Goal: Information Seeking & Learning: Check status

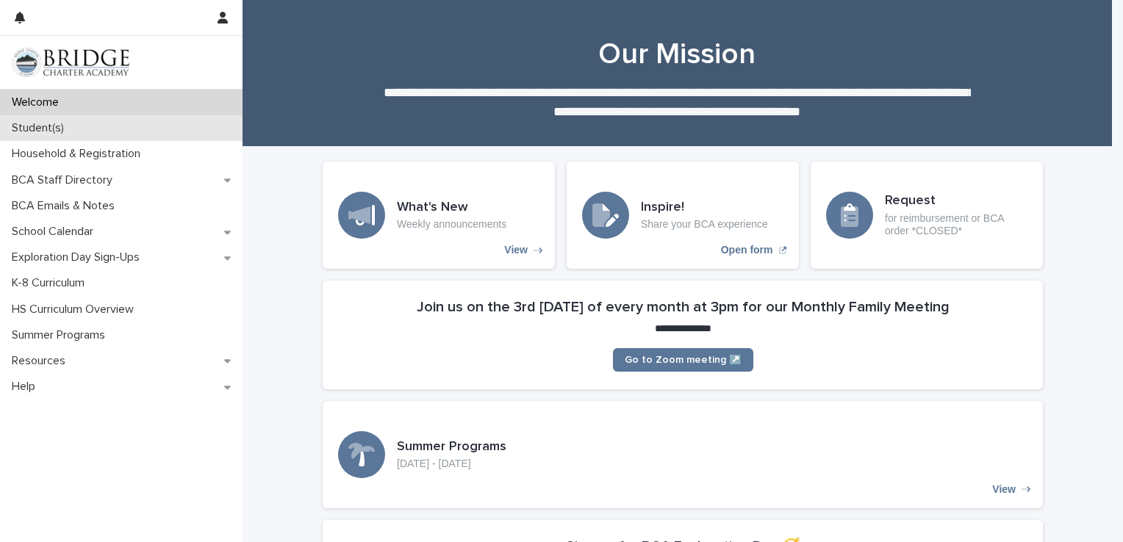
click at [86, 126] on div "Student(s)" at bounding box center [121, 128] width 243 height 26
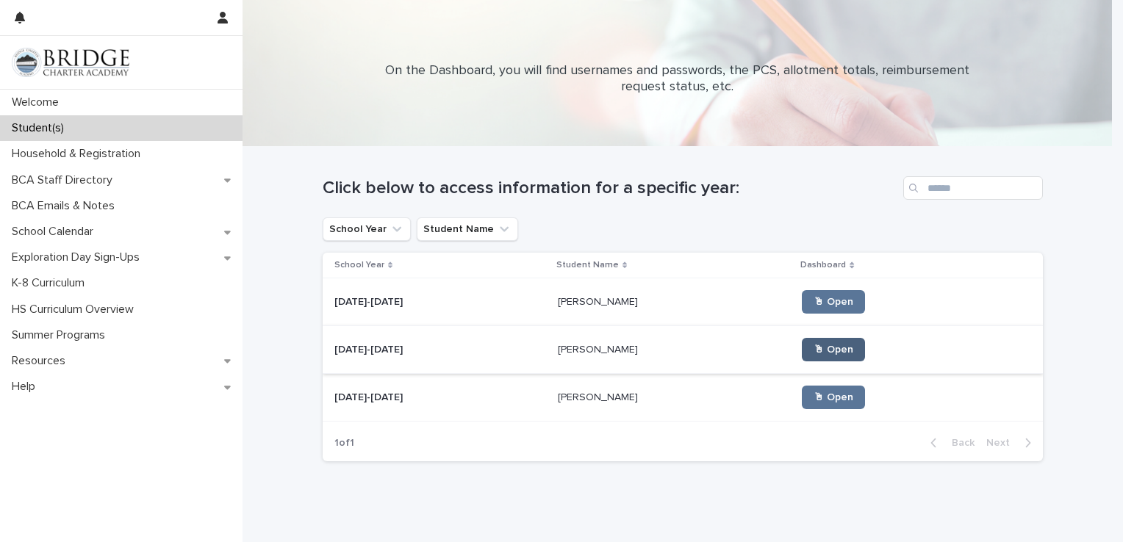
click at [814, 346] on span "🖱 Open" at bounding box center [834, 350] width 40 height 10
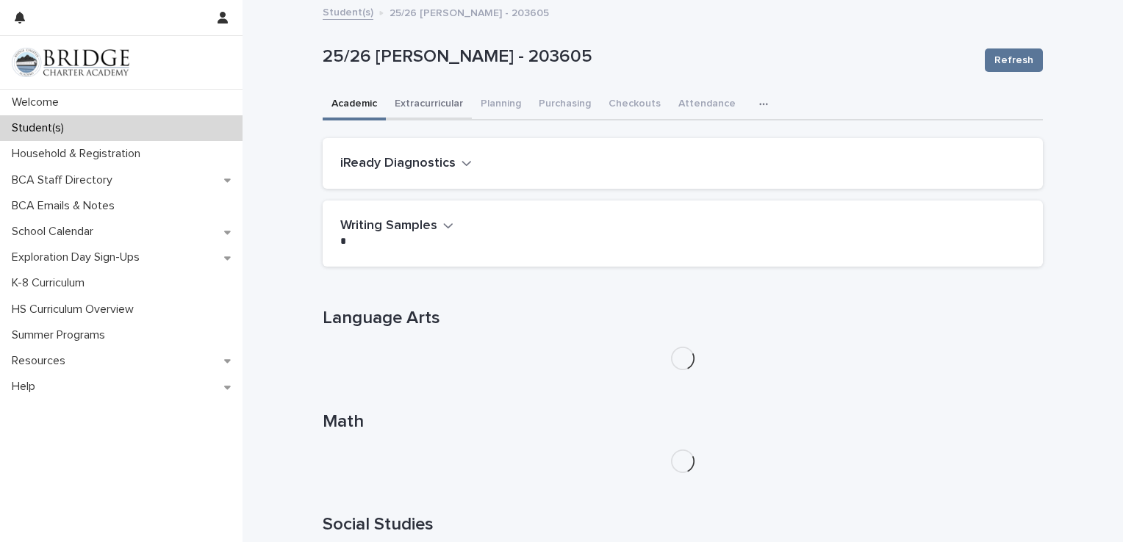
click at [428, 104] on button "Extracurricular" at bounding box center [429, 105] width 86 height 31
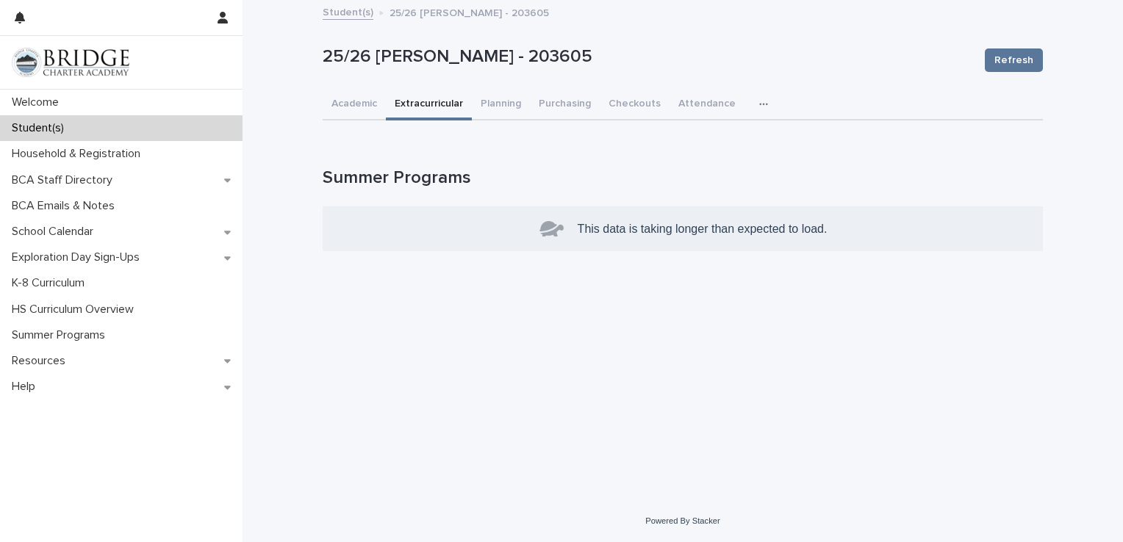
click at [441, 98] on button "Extracurricular" at bounding box center [429, 105] width 86 height 31
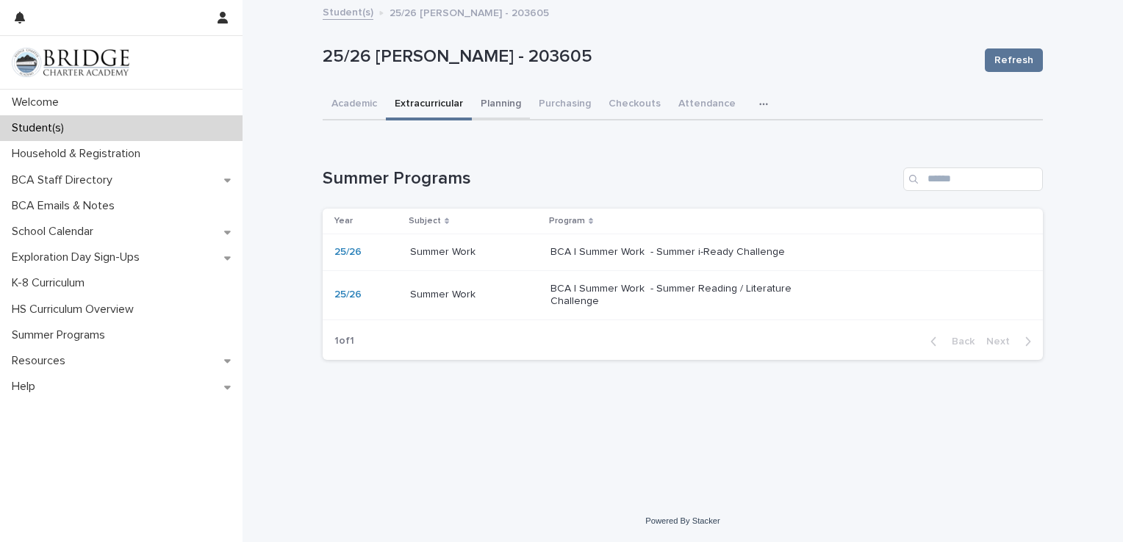
click at [498, 108] on button "Planning" at bounding box center [501, 105] width 58 height 31
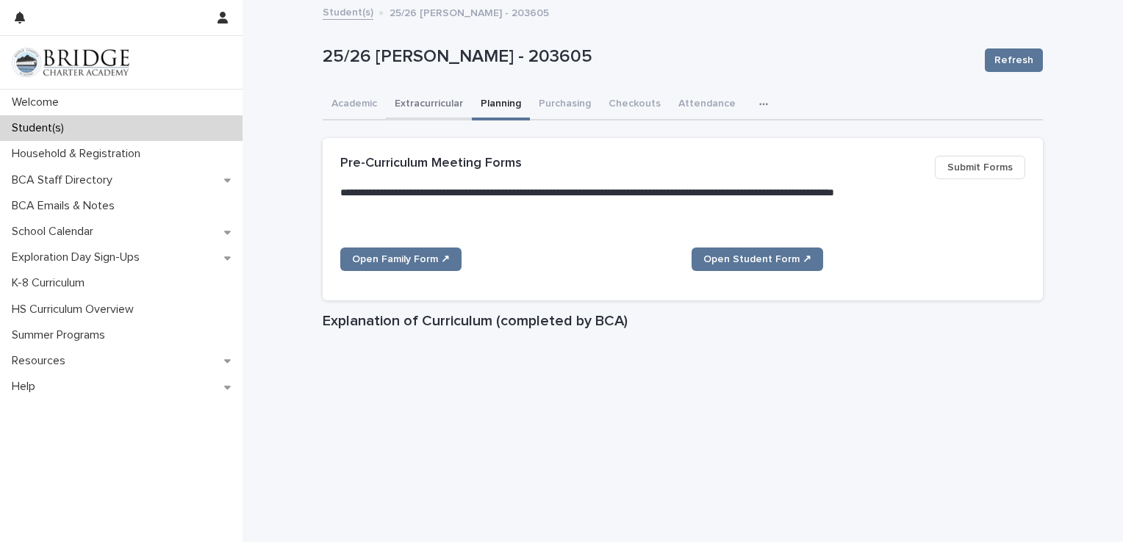
click at [438, 107] on button "Extracurricular" at bounding box center [429, 105] width 86 height 31
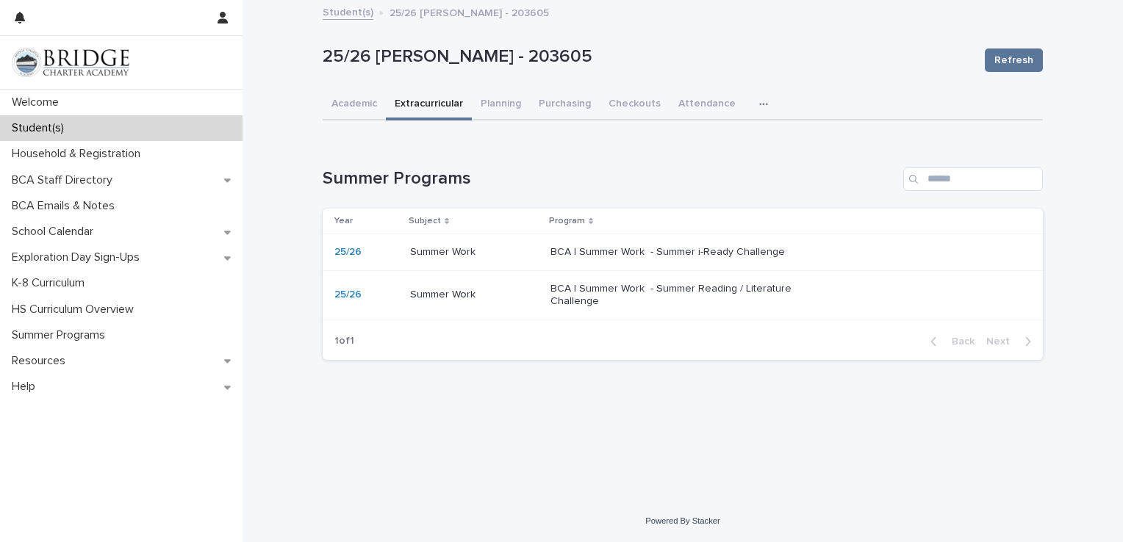
click at [675, 251] on p "BCA | Summer Work - Summer i-Ready Challenge" at bounding box center [672, 252] width 245 height 12
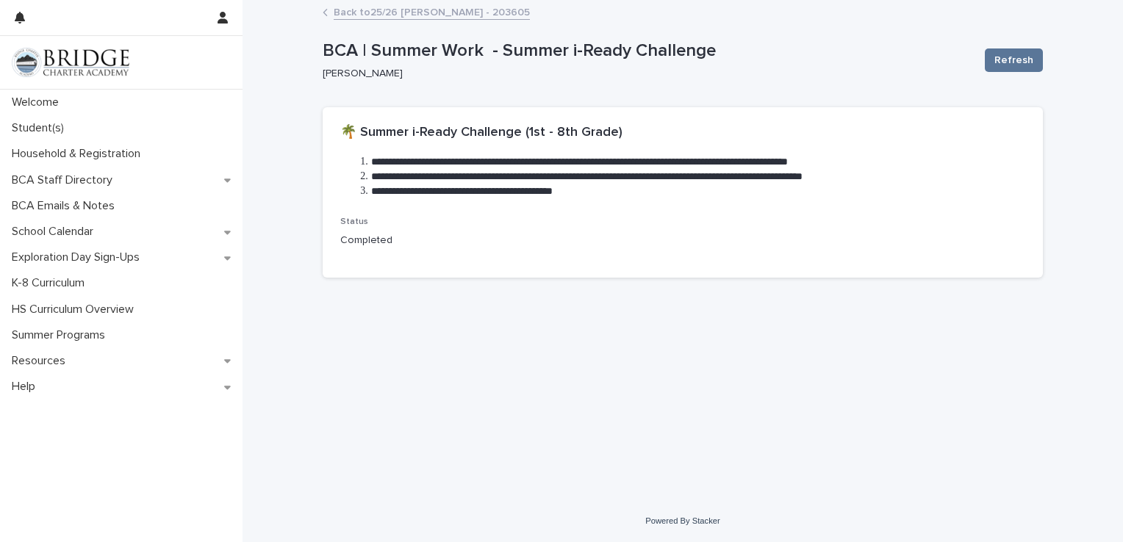
click at [412, 13] on link "Back to 25/26 [PERSON_NAME] - 203605" at bounding box center [432, 11] width 196 height 17
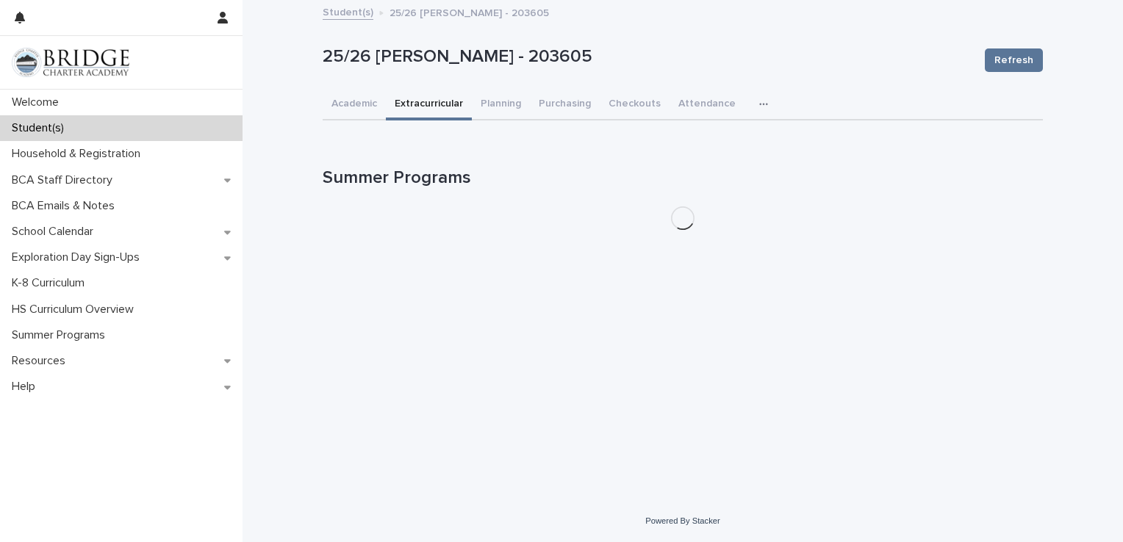
click at [412, 13] on p "25/26 [PERSON_NAME] - 203605" at bounding box center [469, 12] width 159 height 16
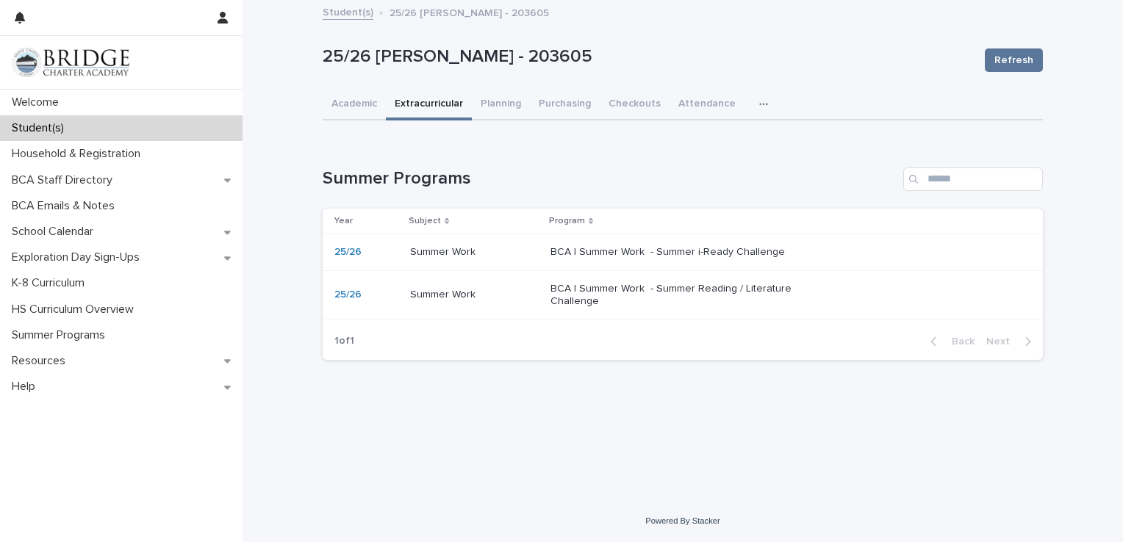
click at [622, 294] on p "BCA | Summer Work - Summer Reading / Literature Challenge" at bounding box center [672, 295] width 245 height 25
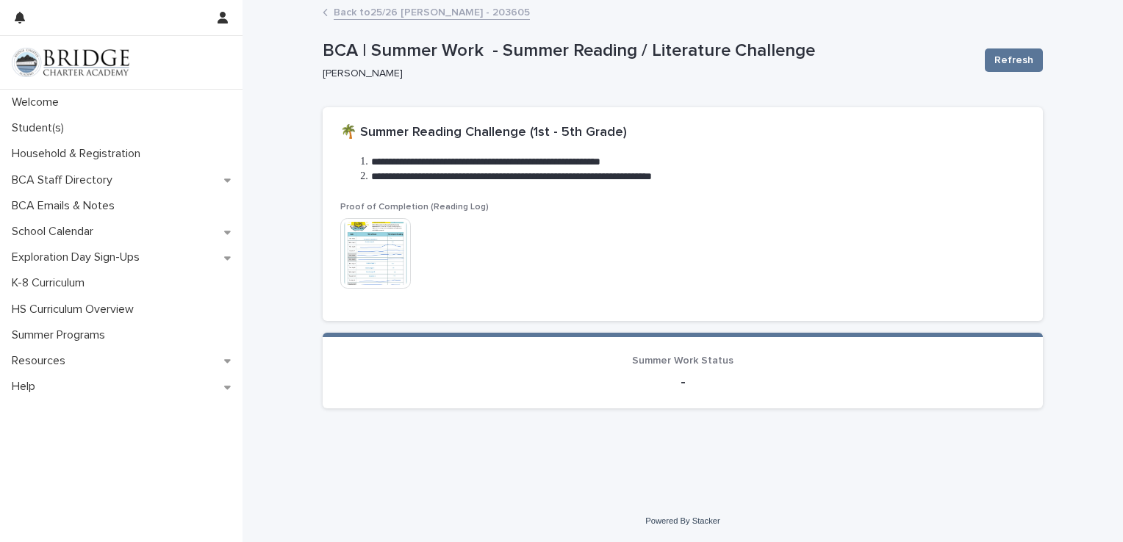
click at [367, 16] on link "Back to 25/26 [PERSON_NAME] - 203605" at bounding box center [432, 11] width 196 height 17
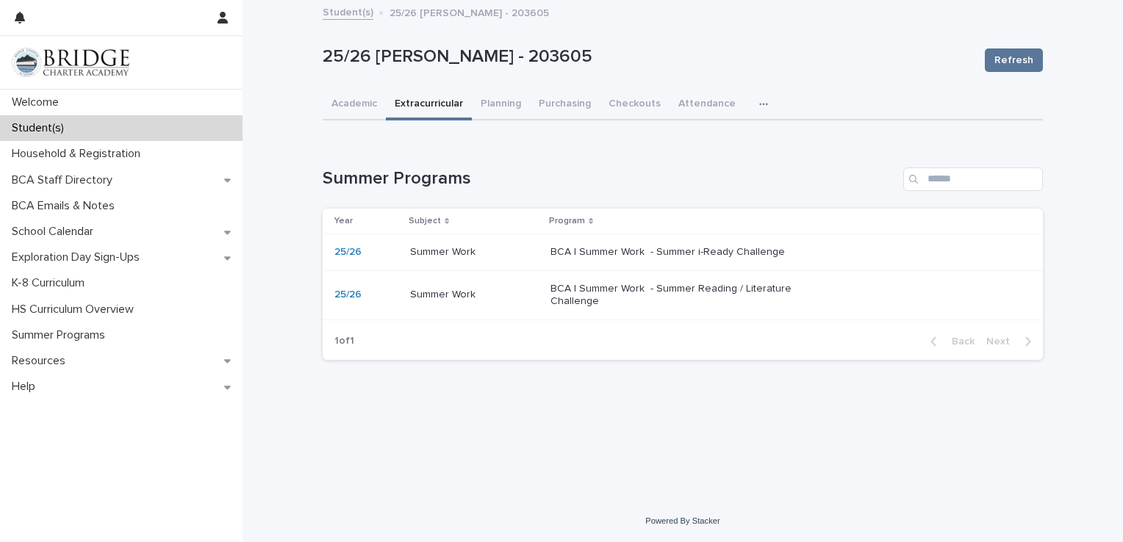
click at [344, 13] on link "Student(s)" at bounding box center [348, 11] width 51 height 17
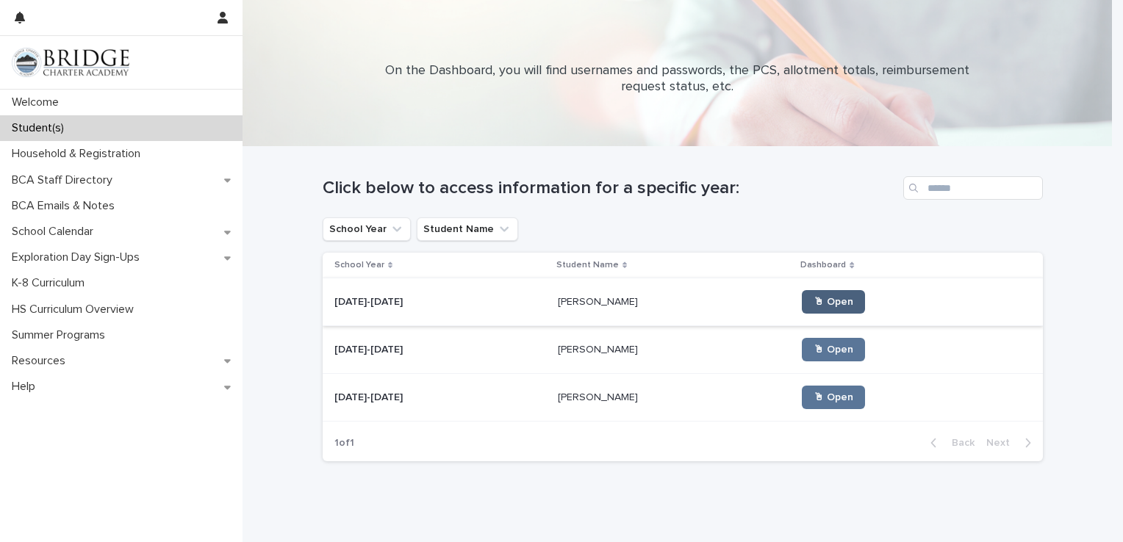
click at [802, 293] on link "🖱 Open" at bounding box center [833, 302] width 63 height 24
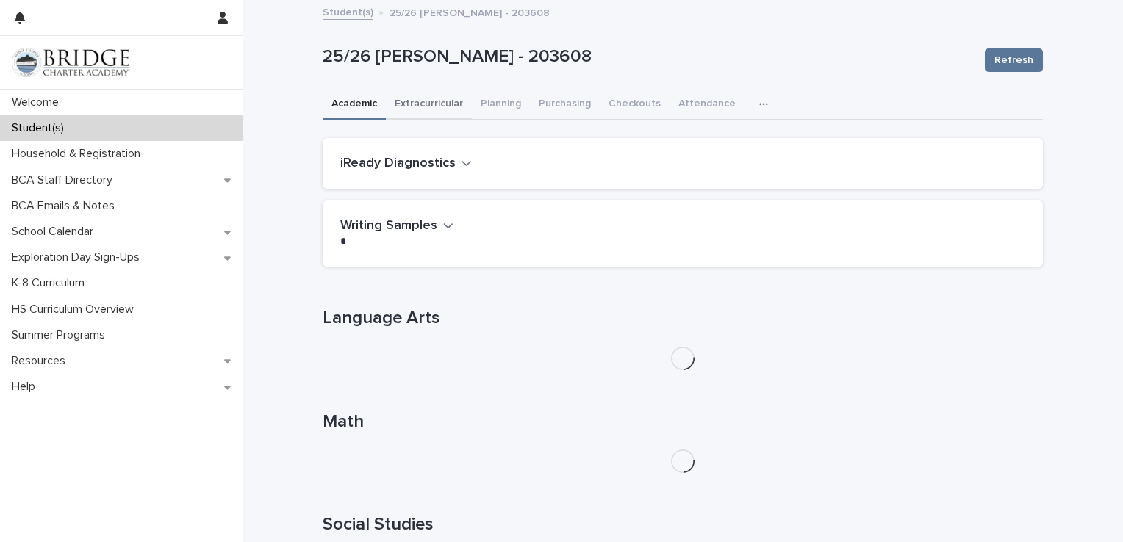
click at [428, 102] on button "Extracurricular" at bounding box center [429, 105] width 86 height 31
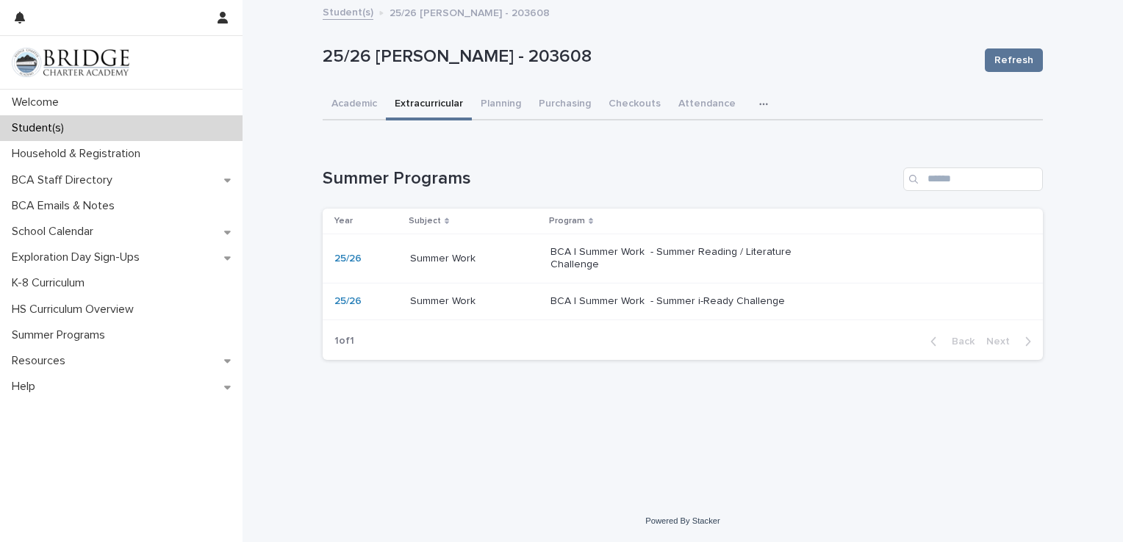
click at [606, 250] on p "BCA | Summer Work - Summer Reading / Literature Challenge" at bounding box center [672, 258] width 245 height 25
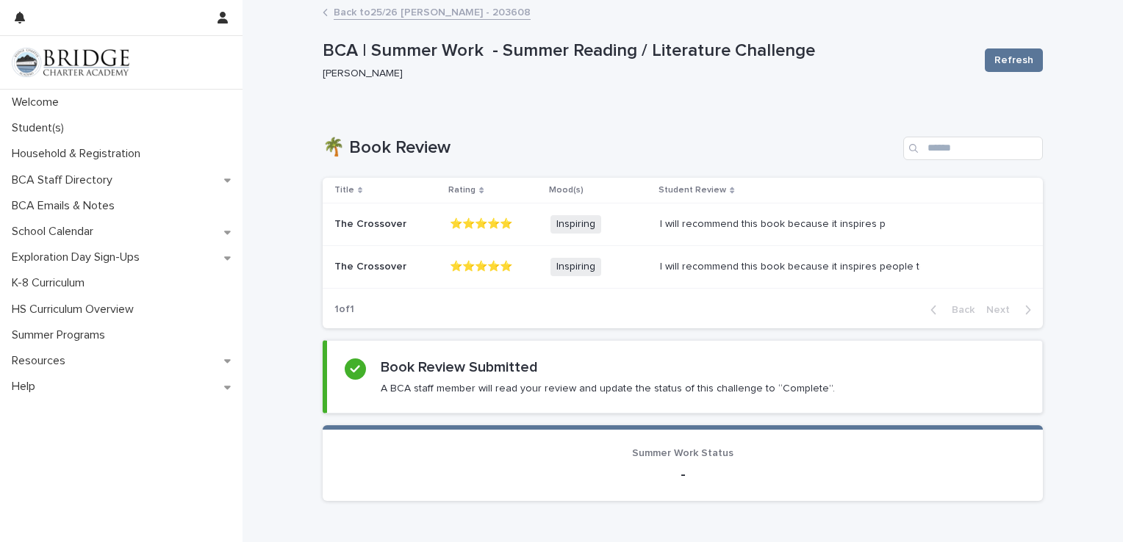
click at [353, 15] on link "Back to 25/26 [PERSON_NAME] - 203608" at bounding box center [432, 11] width 197 height 17
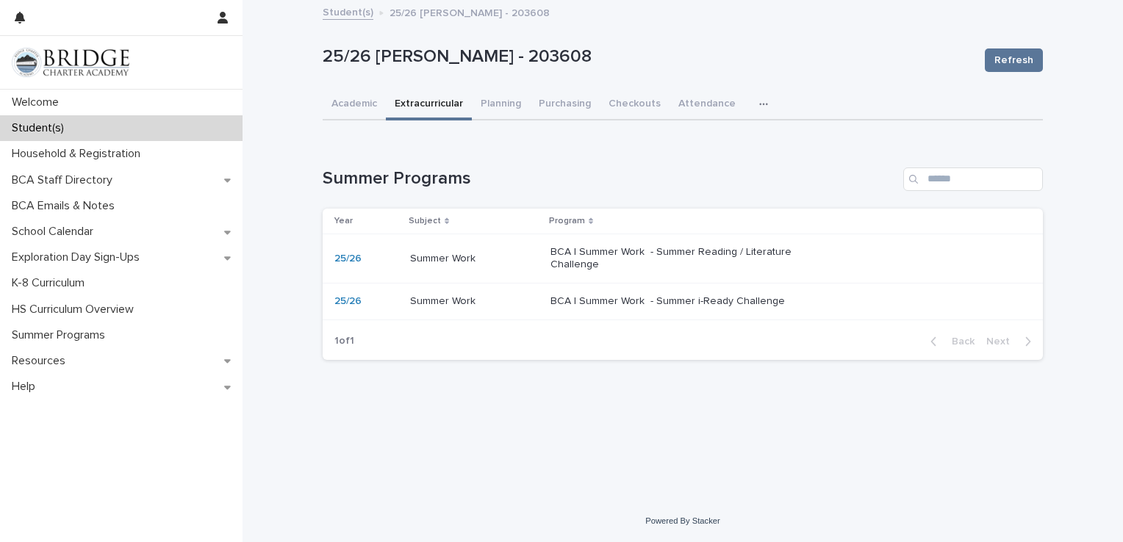
click at [349, 14] on link "Student(s)" at bounding box center [348, 11] width 51 height 17
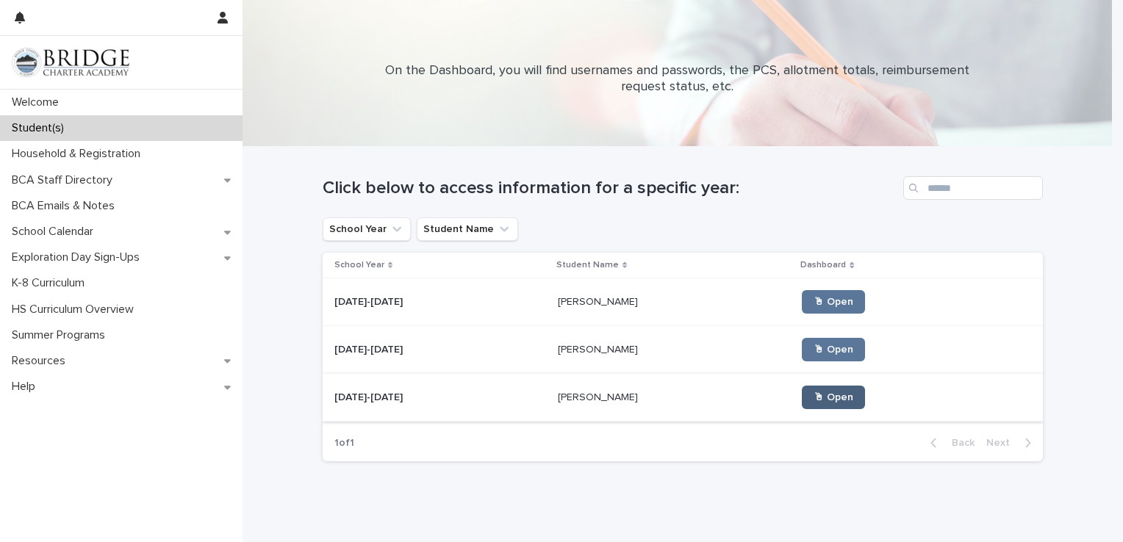
click at [802, 403] on link "🖱 Open" at bounding box center [833, 398] width 63 height 24
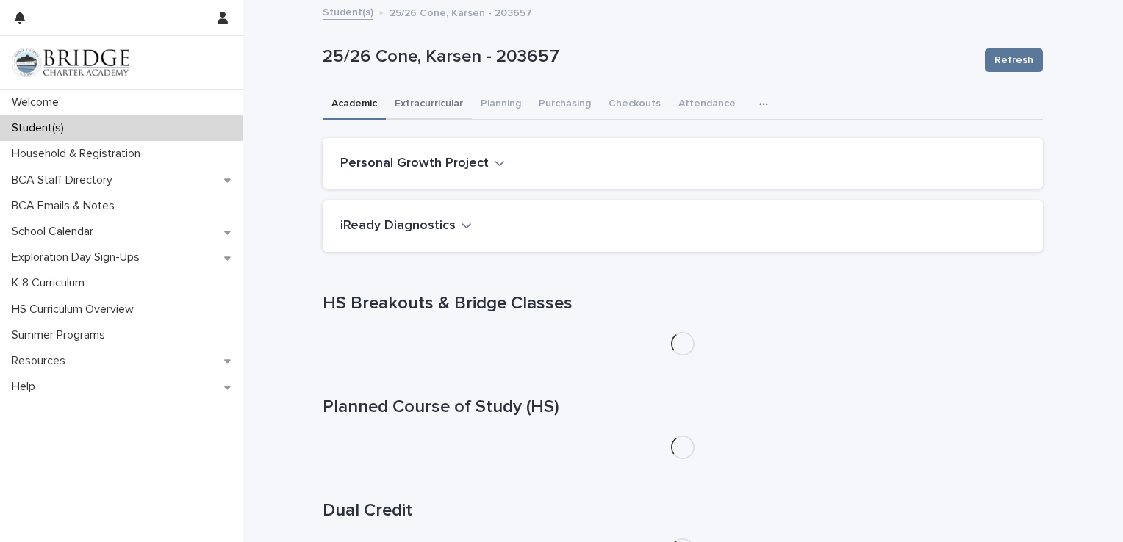
click at [431, 103] on button "Extracurricular" at bounding box center [429, 105] width 86 height 31
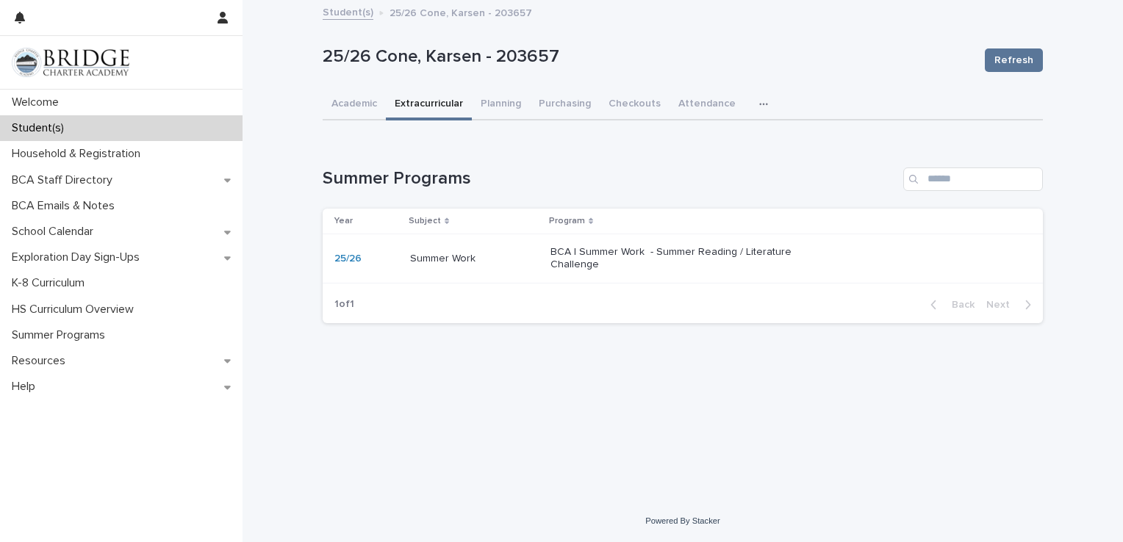
click at [633, 256] on p "BCA | Summer Work - Summer Reading / Literature Challenge" at bounding box center [672, 258] width 245 height 25
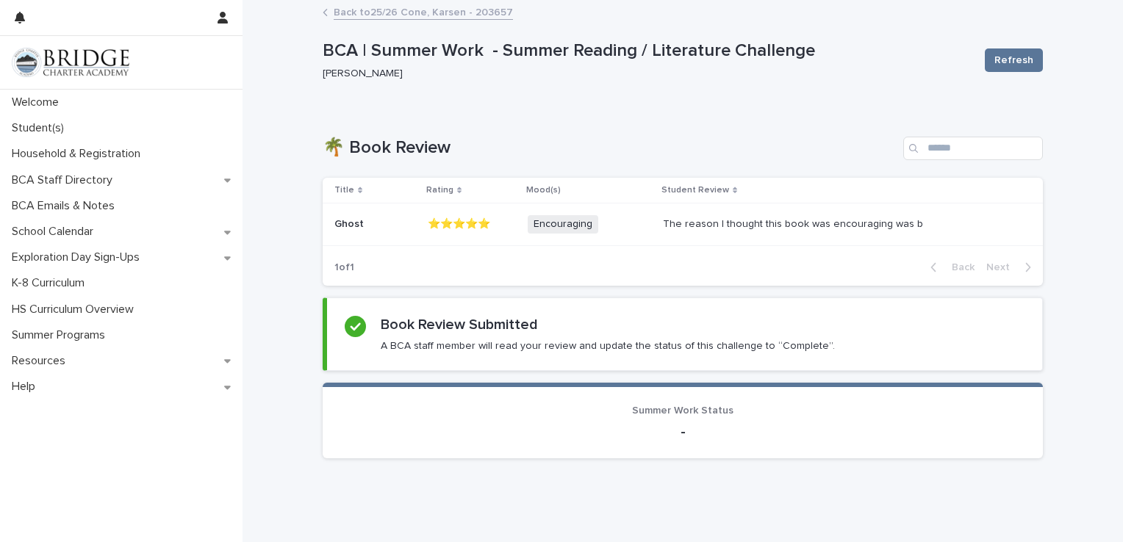
click at [376, 13] on link "Back to 25/26 Cone, Karsen - 203657" at bounding box center [423, 11] width 179 height 17
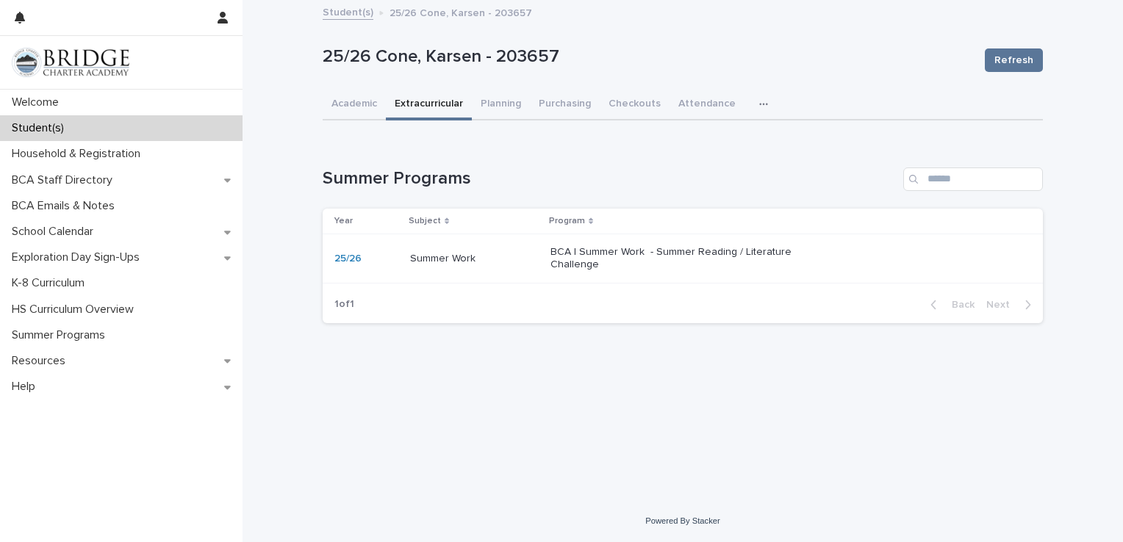
click at [350, 16] on link "Student(s)" at bounding box center [348, 11] width 51 height 17
